Goal: Task Accomplishment & Management: Complete application form

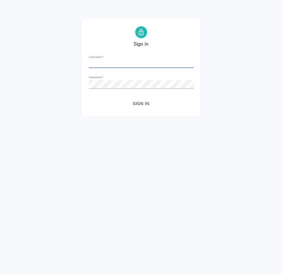
type input "a.mamedova@awatera.com"
drag, startPoint x: 150, startPoint y: 101, endPoint x: 6, endPoint y: 147, distance: 150.8
click at [150, 101] on span "Sign in" at bounding box center [141, 103] width 95 height 7
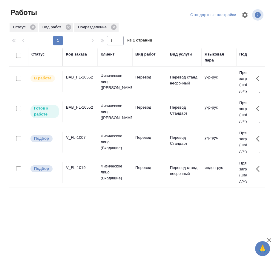
drag, startPoint x: 76, startPoint y: 107, endPoint x: 68, endPoint y: 45, distance: 62.6
click at [76, 107] on div "BAB_FL-16552" at bounding box center [80, 107] width 29 height 6
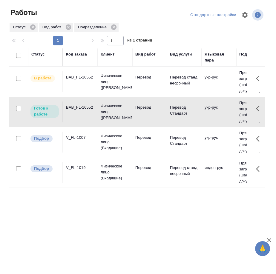
click at [84, 81] on td "BAB_FL-16552" at bounding box center [80, 81] width 35 height 21
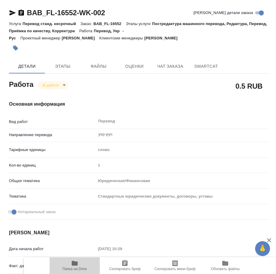
drag, startPoint x: 74, startPoint y: 258, endPoint x: 119, endPoint y: 178, distance: 92.3
click at [74, 258] on button "Папка на Drive" at bounding box center [75, 265] width 50 height 17
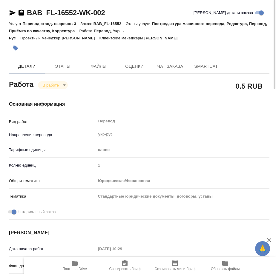
click at [55, 84] on body "🙏 .cls-1 fill:#fff; AWATERA Mamedova Arzu Работы 14 Чаты График Выйти BAB_FL-16…" at bounding box center [138, 137] width 276 height 274
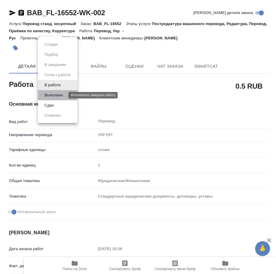
click at [59, 96] on button "Выполнен" at bounding box center [54, 95] width 22 height 7
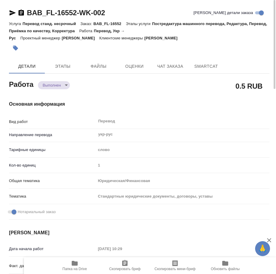
type textarea "x"
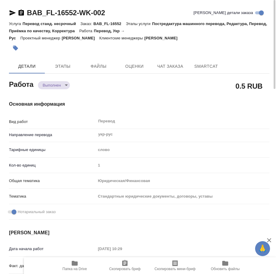
type textarea "x"
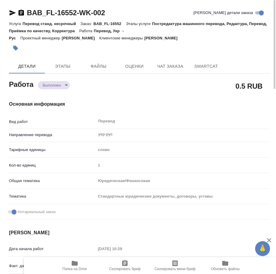
type textarea "x"
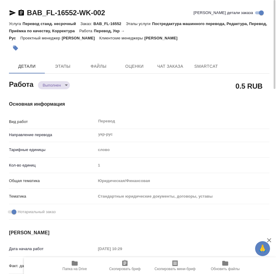
click at [17, 49] on icon "button" at bounding box center [15, 48] width 5 height 5
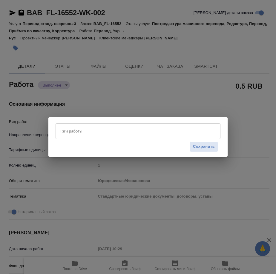
click at [85, 130] on input "Тэги работы" at bounding box center [132, 131] width 148 height 10
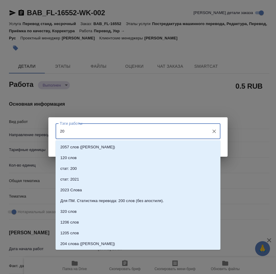
type input "200"
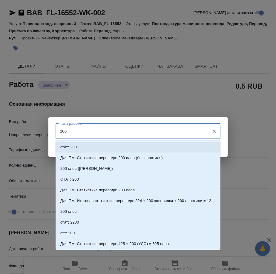
click at [81, 146] on li "стат: 200" at bounding box center [137, 147] width 165 height 11
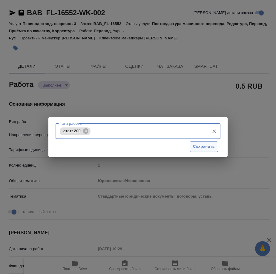
click at [210, 146] on span "Сохранить" at bounding box center [204, 146] width 22 height 7
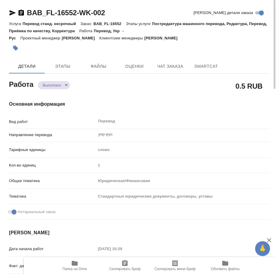
type input "completed"
type textarea "Перевод"
type textarea "x"
type input "укр-рус"
type input "5a8b1489cc6b4906c91bfd90"
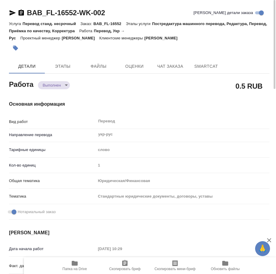
type input "1"
type input "yr-fn"
type input "5f647205b73bc97568ca66bf"
checkbox input "true"
type input "[DATE] 10:29"
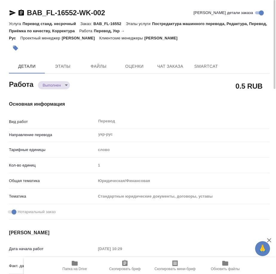
type input "[DATE] 12:20"
type input "[DATE] 15:30"
type input "[DATE] 13:39"
type input "[DATE] 10:00"
type input "Прямая загрузка (шаблонные документы)"
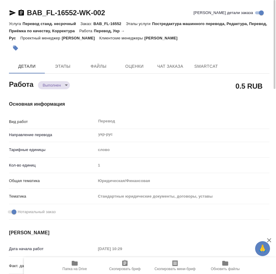
type input "notPayed"
type input "0.5"
type input "RUB"
type input "[PERSON_NAME]"
type textarea "доки из папки св-ва"
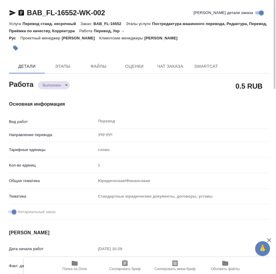
type textarea "x"
type textarea "/Clients/FL_BAB/Orders/BAB_FL-16552/Translated/BAB_FL-16552-WK-002"
type textarea "x"
type input "BAB_FL-16552"
type input "Перевод станд. несрочный"
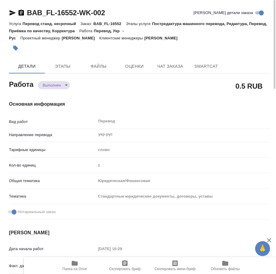
type input "Постредактура машинного перевода, Редактура, Перевод, Приёмка по качеству, Корр…"
type input "[PERSON_NAME]"
type input "/Clients/FL_BAB/Orders/BAB_FL-16552"
type textarea "x"
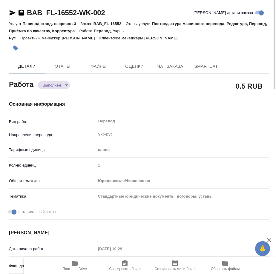
type textarea "[DEMOGRAPHIC_DATA] до 15:30 [DATE] (если реально), второй док - по готовности"
type textarea "x"
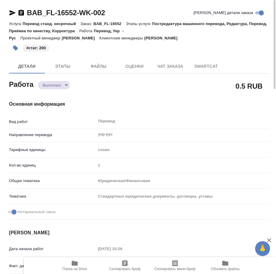
type textarea "x"
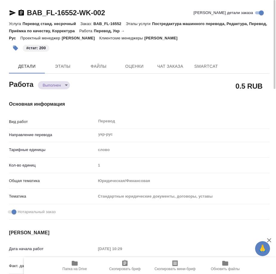
type textarea "x"
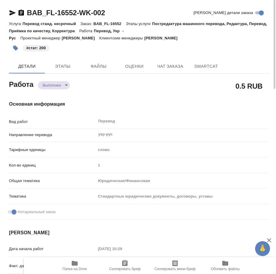
type textarea "x"
